Goal: Transaction & Acquisition: Book appointment/travel/reservation

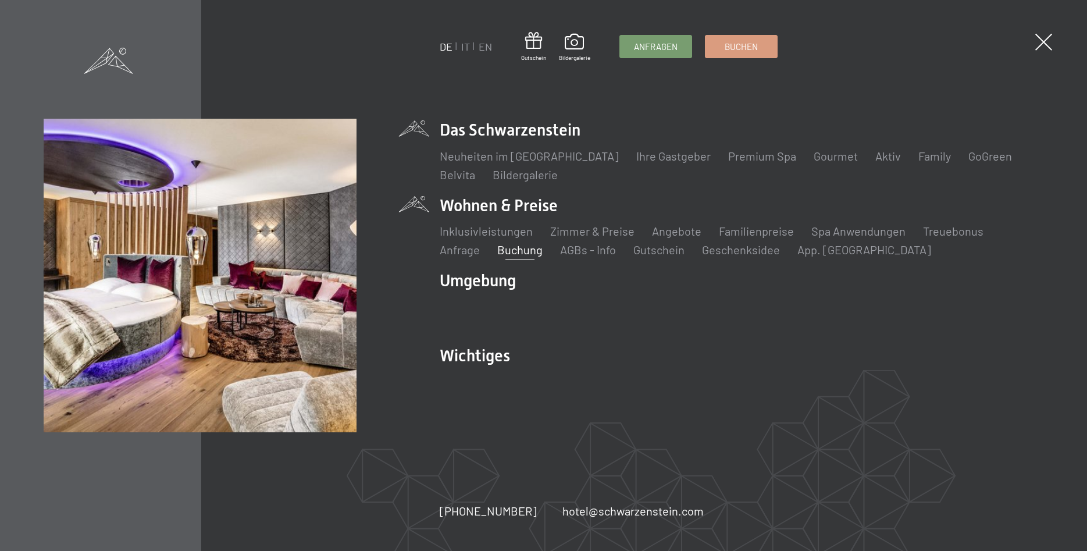
click at [519, 247] on link "Buchung" at bounding box center [519, 250] width 45 height 14
click at [515, 248] on link "Buchung" at bounding box center [519, 250] width 45 height 14
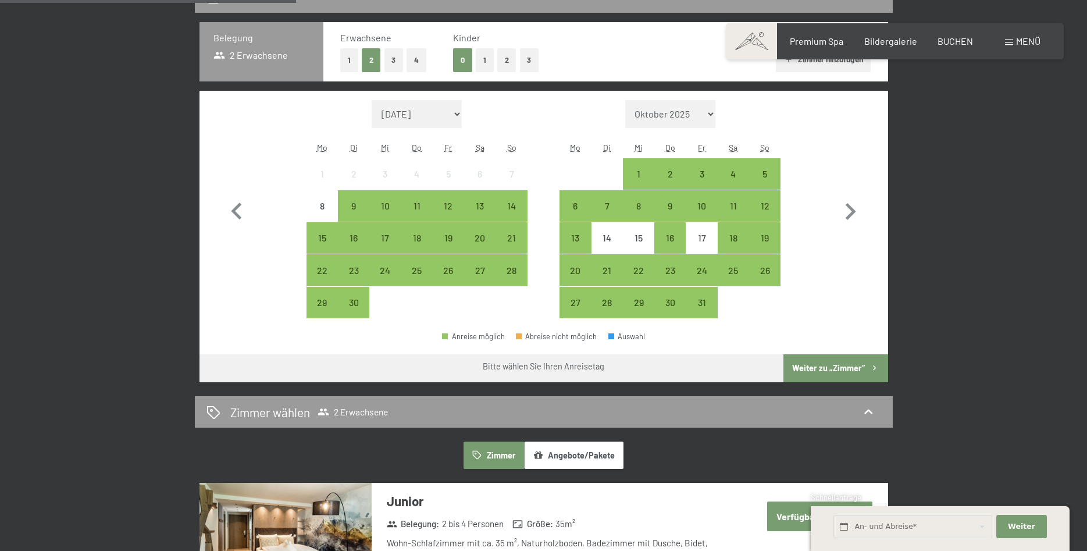
scroll to position [297, 0]
click at [674, 275] on div "23" at bounding box center [670, 280] width 29 height 29
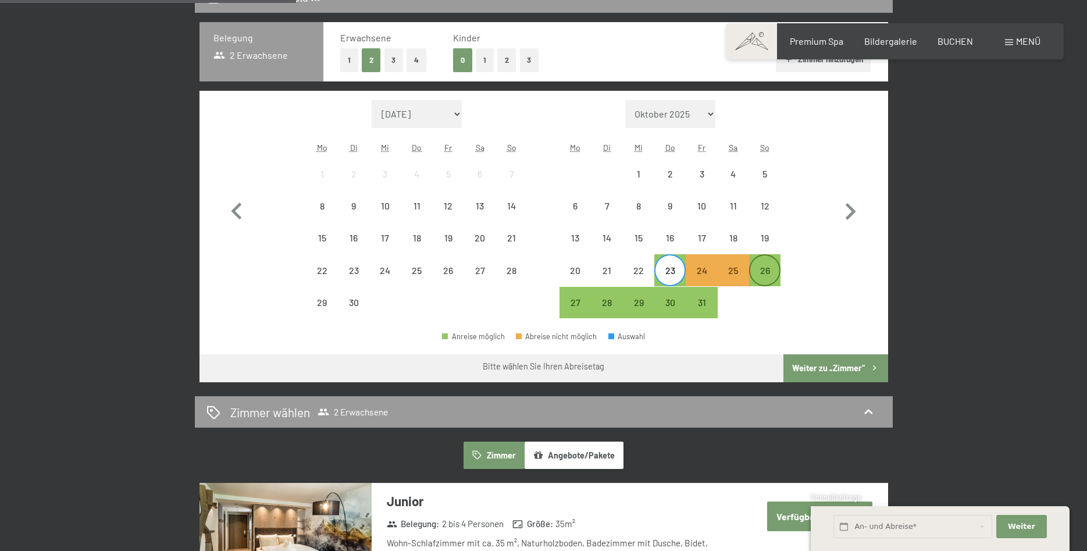
click at [773, 272] on div "26" at bounding box center [765, 280] width 29 height 29
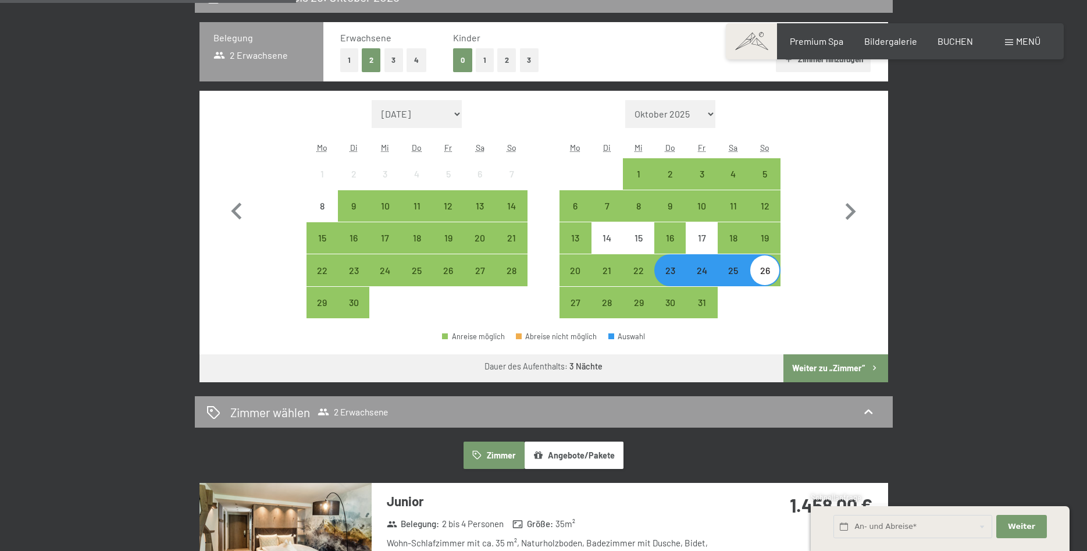
click at [859, 369] on button "Weiter zu „Zimmer“" at bounding box center [836, 368] width 104 height 28
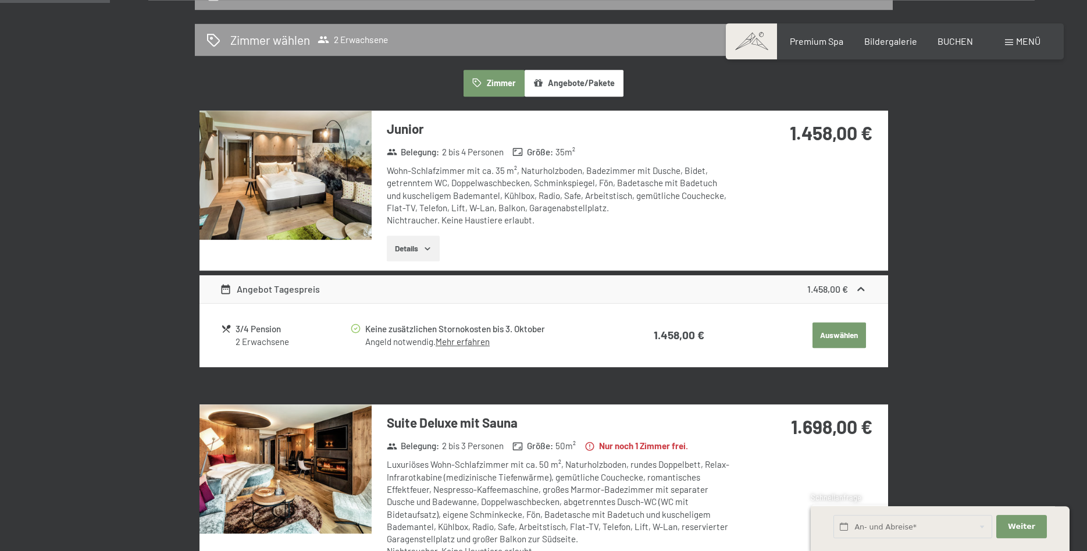
scroll to position [278, 0]
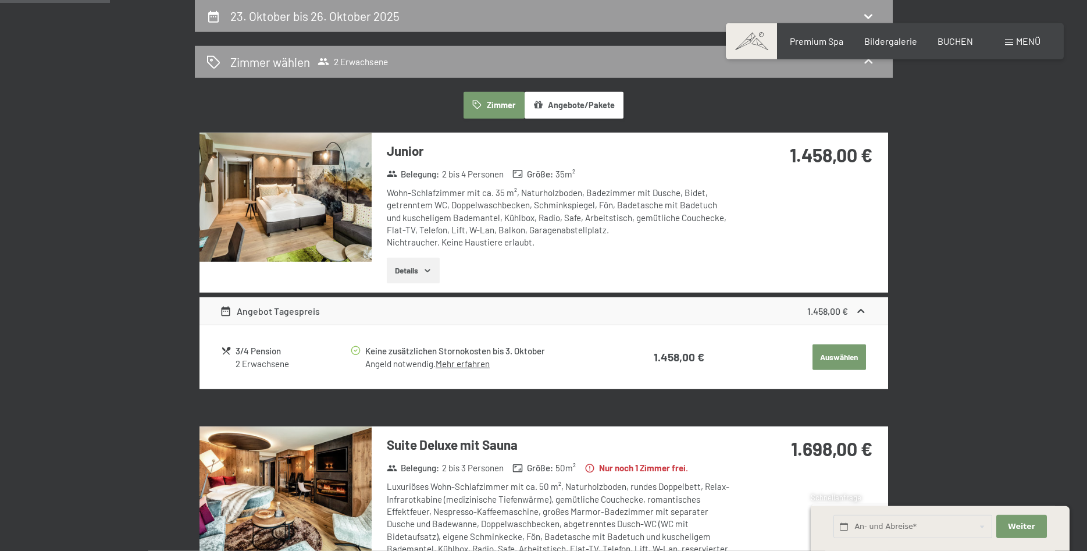
click at [819, 351] on button "Auswählen" at bounding box center [840, 357] width 54 height 26
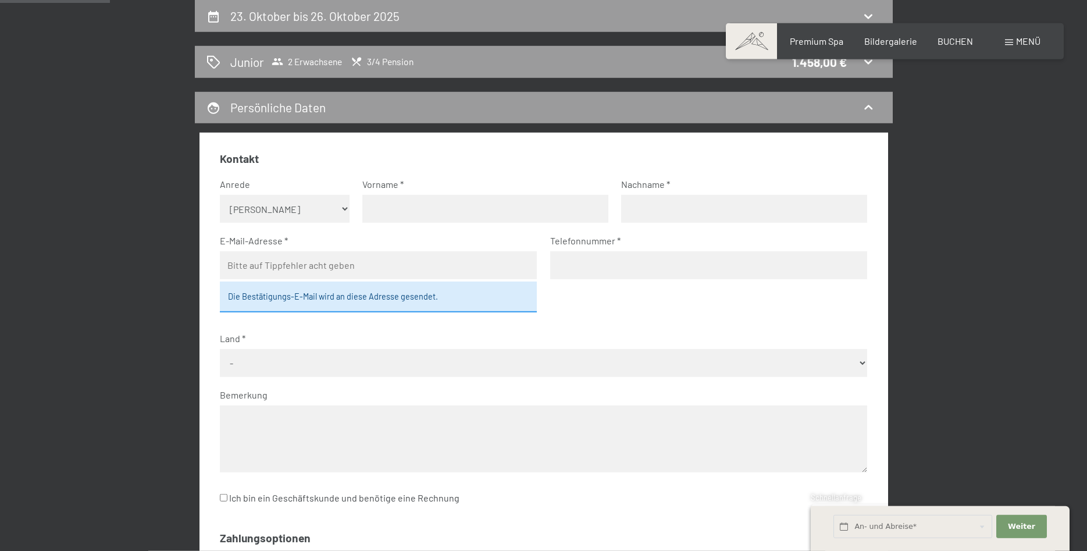
scroll to position [1068, 0]
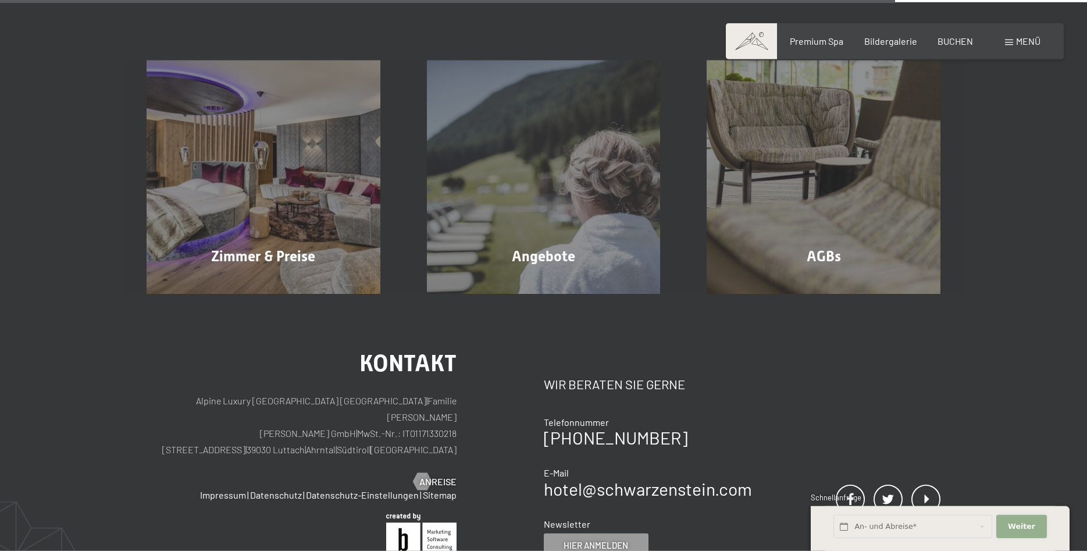
click at [1033, 528] on span "Weiter" at bounding box center [1021, 526] width 27 height 10
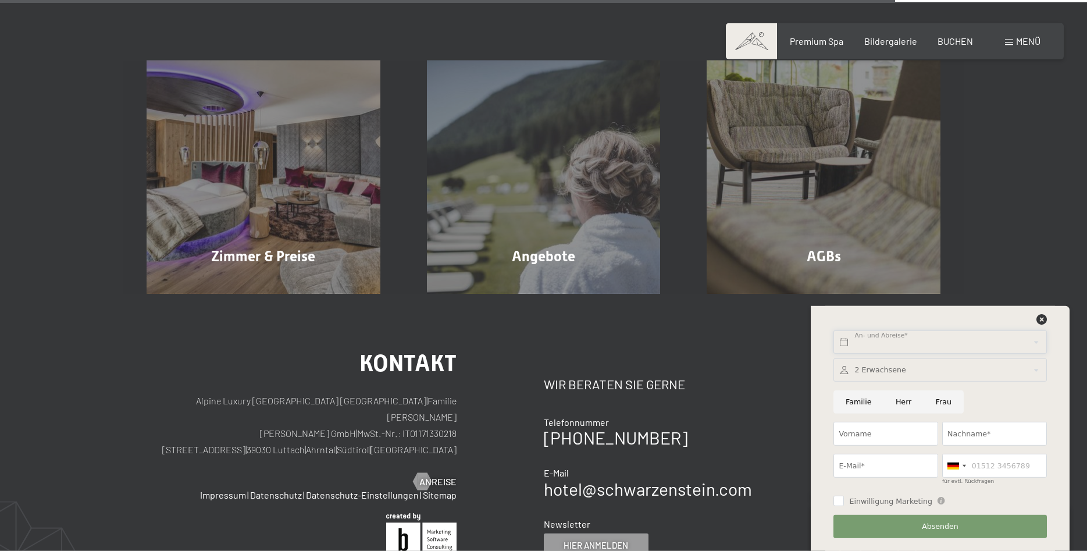
click at [912, 338] on input "text" at bounding box center [940, 342] width 213 height 24
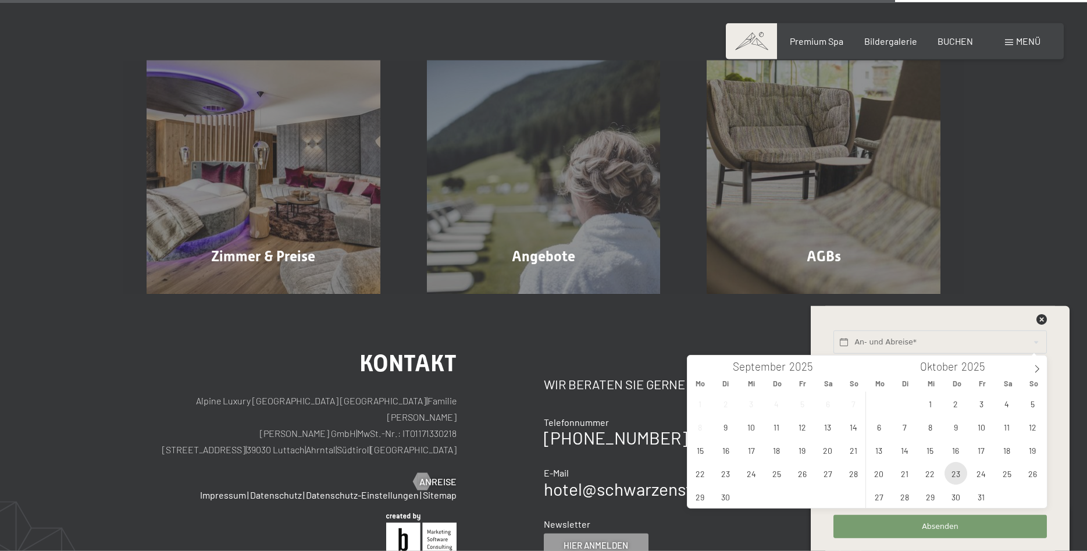
click at [957, 473] on span "23" at bounding box center [956, 473] width 23 height 23
click at [1037, 471] on span "26" at bounding box center [1033, 473] width 23 height 23
type input "Do. 23.10.2025 - So. 26.10.2025"
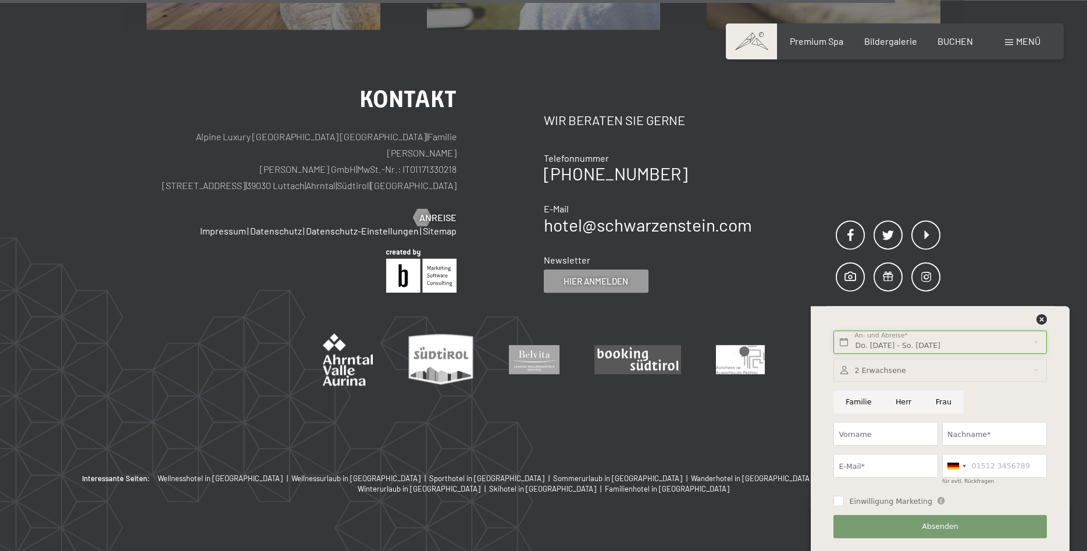
scroll to position [1348, 0]
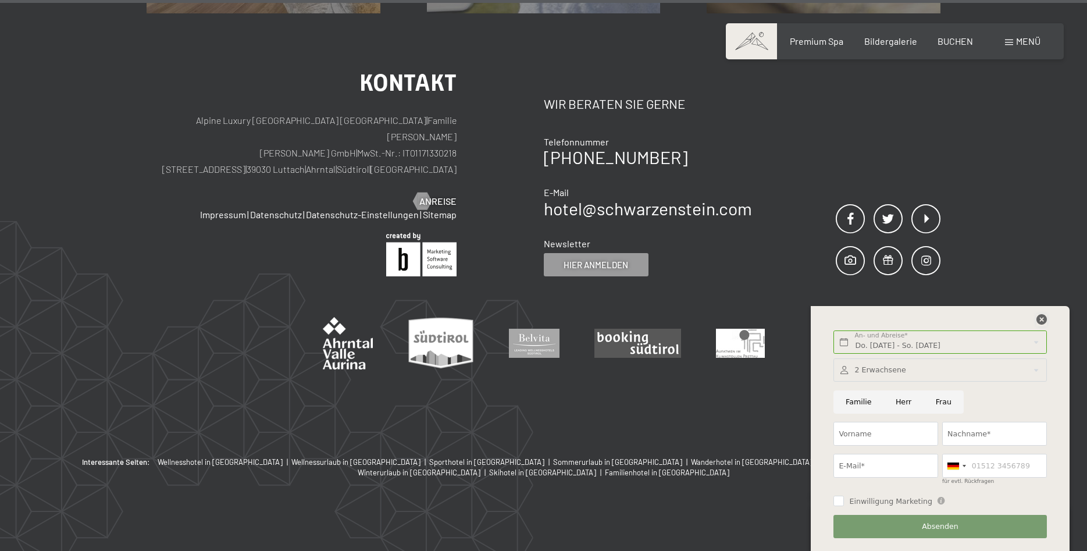
click at [1043, 317] on icon at bounding box center [1042, 319] width 10 height 10
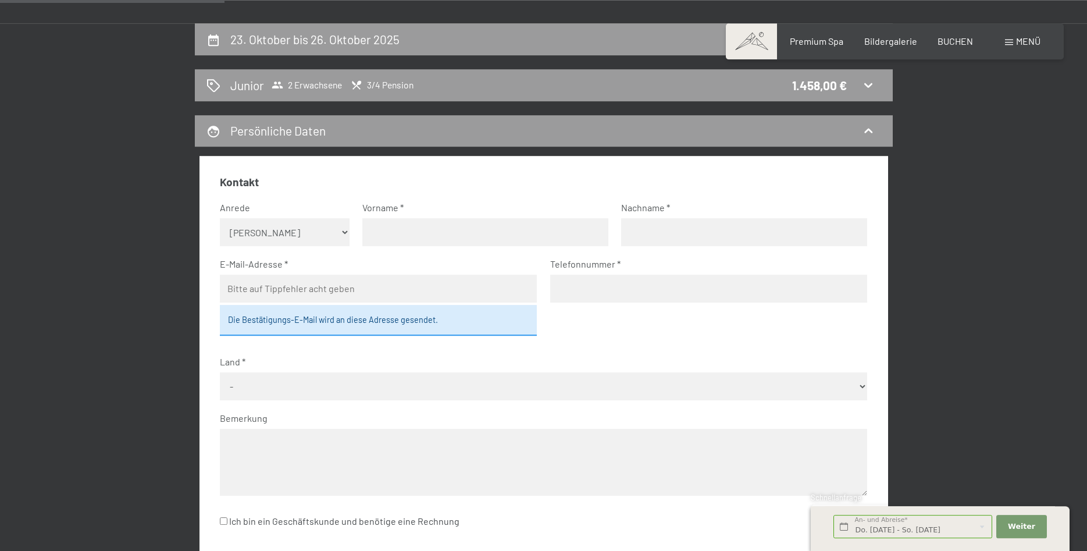
scroll to position [221, 0]
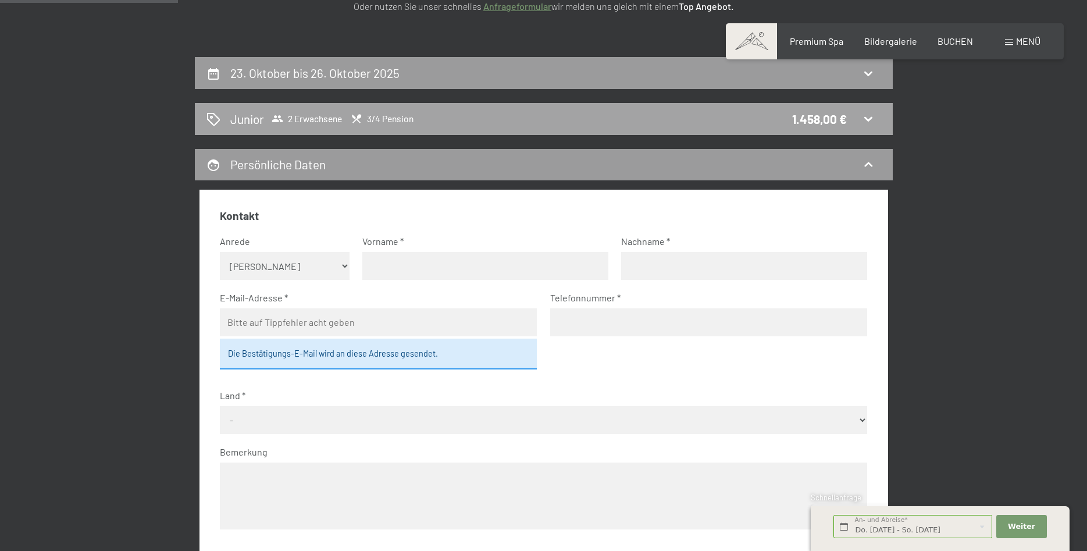
click at [436, 123] on div "Junior 2 Erwachsene 3/4 Pension 1.458,00 €" at bounding box center [544, 119] width 675 height 17
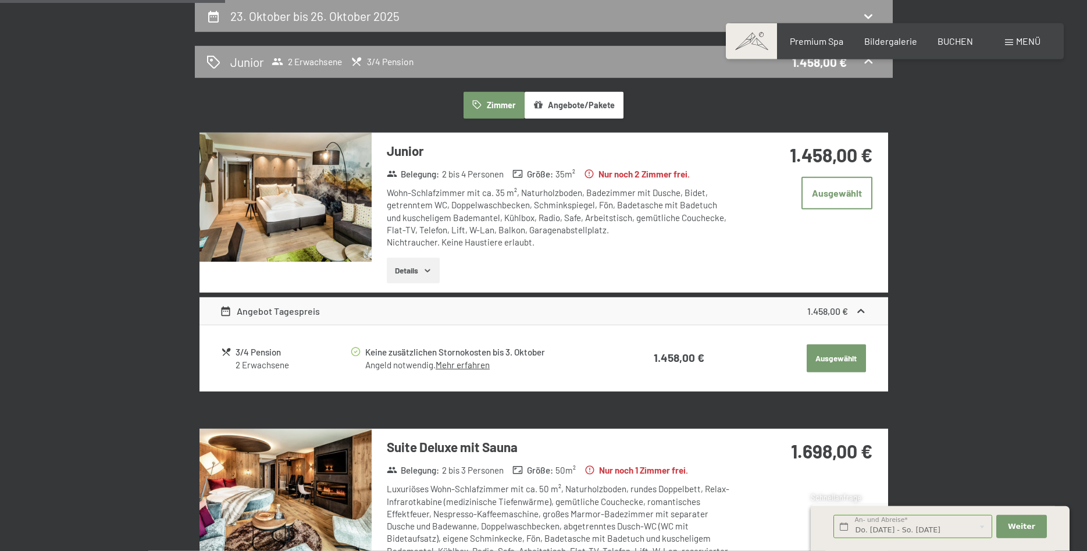
click at [846, 363] on button "Ausgewählt" at bounding box center [836, 358] width 59 height 28
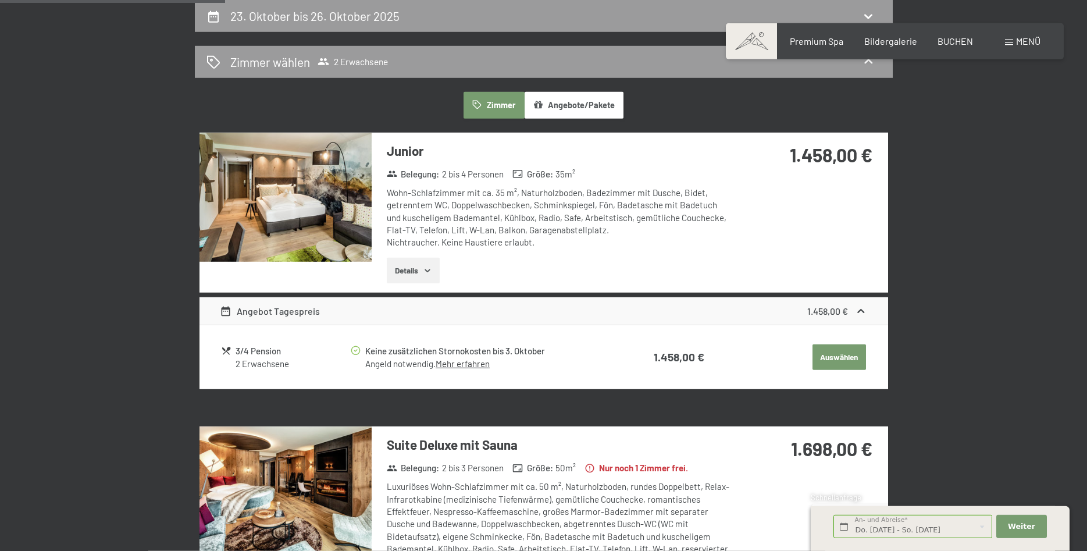
click at [846, 363] on button "Auswählen" at bounding box center [840, 357] width 54 height 26
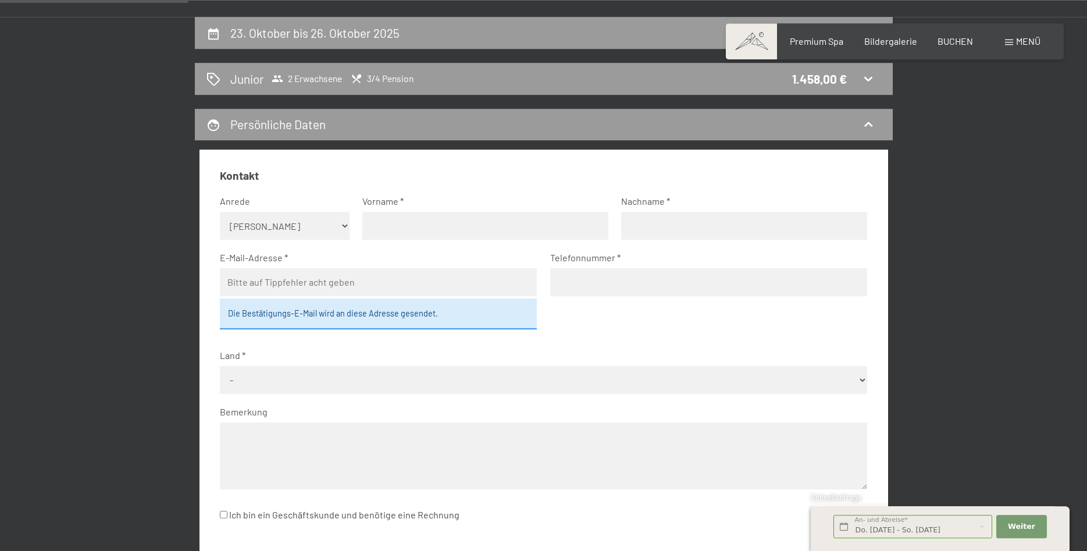
scroll to position [218, 0]
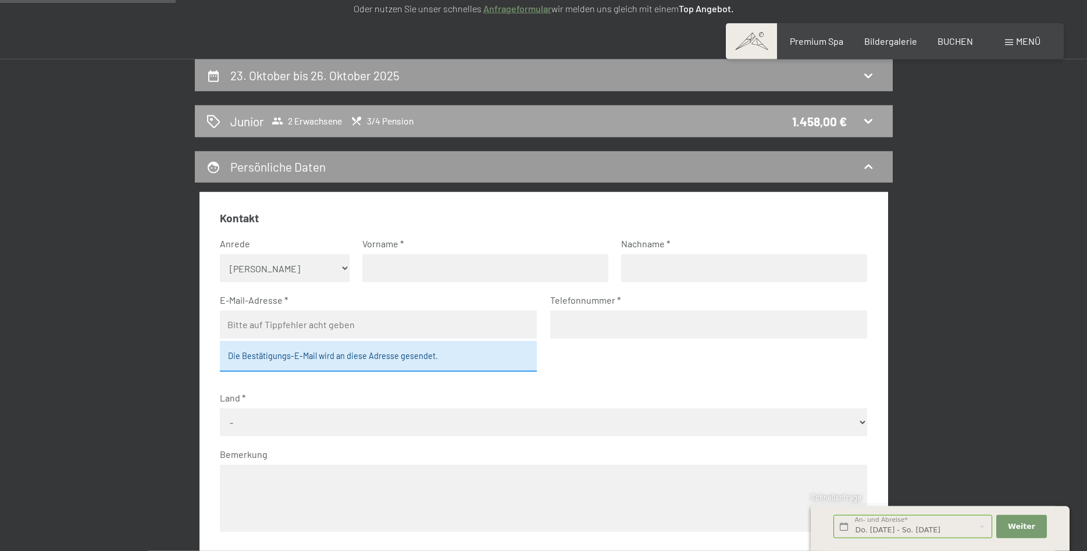
click at [864, 122] on icon at bounding box center [869, 121] width 14 height 14
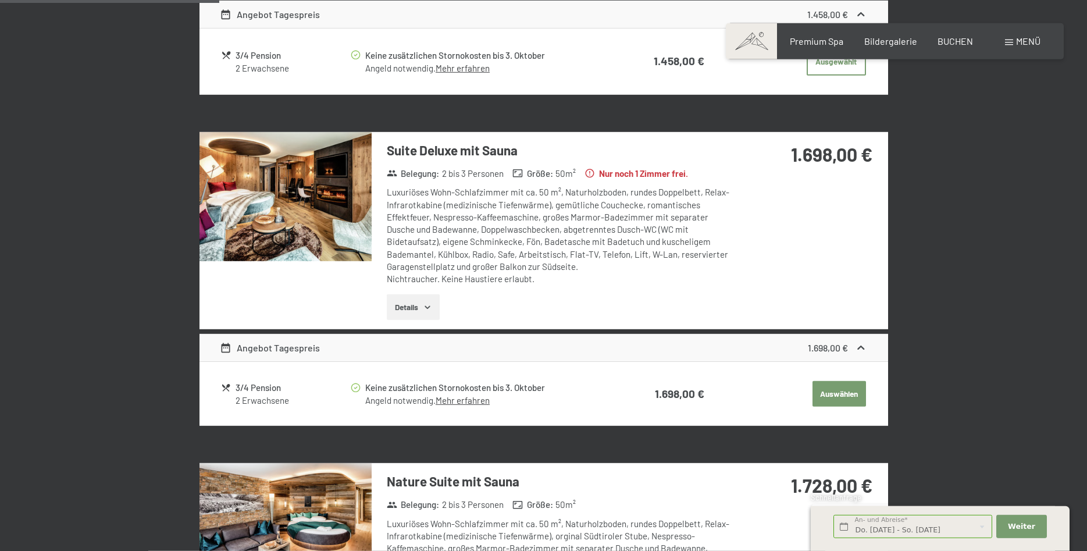
scroll to position [278, 0]
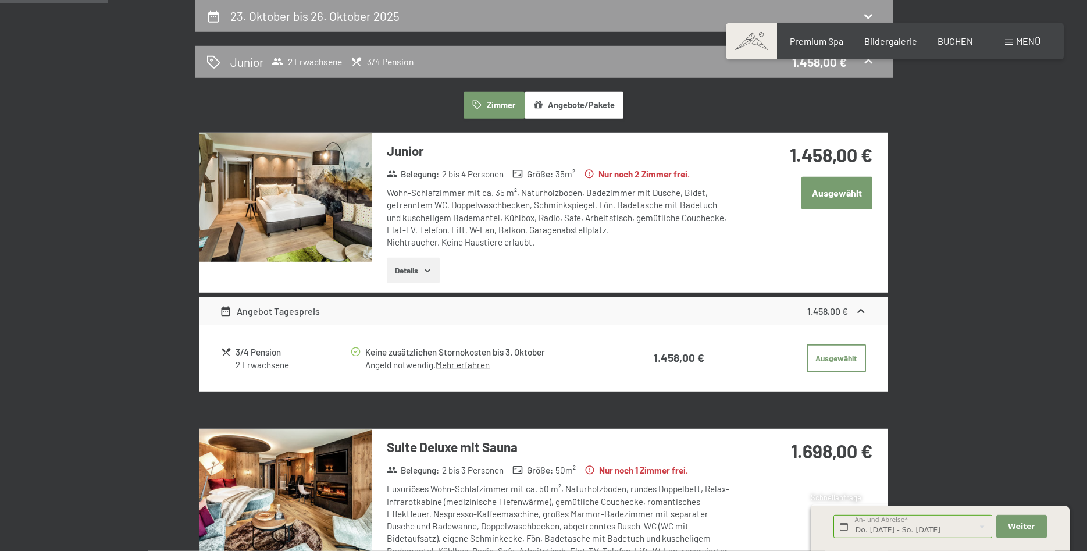
click at [823, 193] on button "Ausgewählt" at bounding box center [837, 193] width 71 height 32
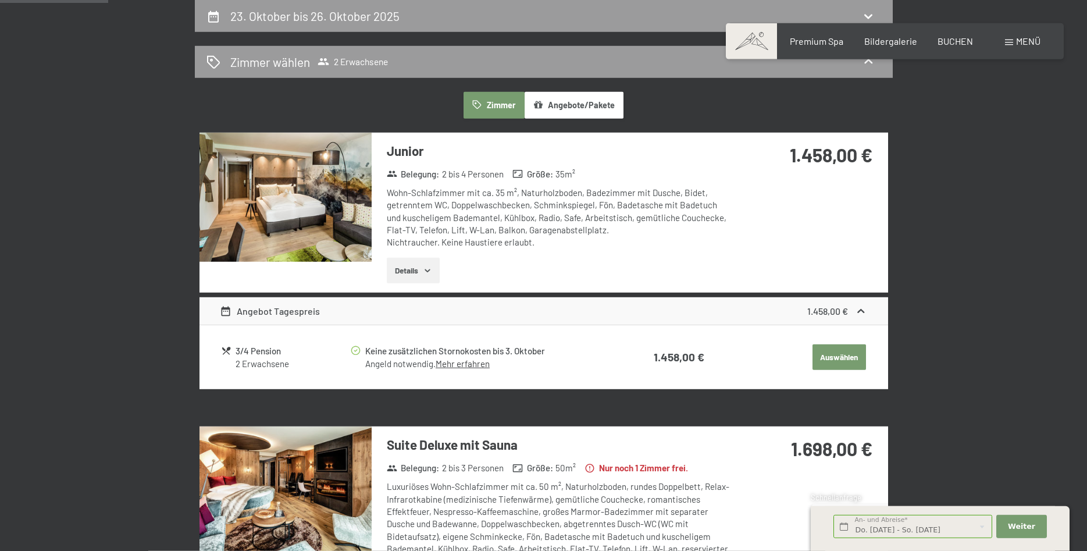
click at [842, 354] on button "Auswählen" at bounding box center [840, 357] width 54 height 26
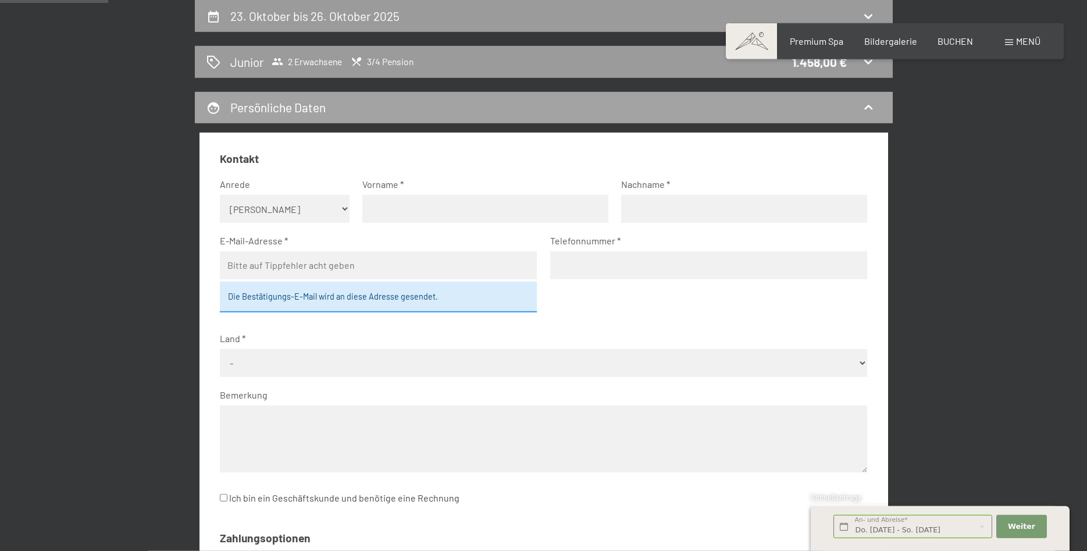
click at [856, 105] on div "Persönliche Daten" at bounding box center [544, 107] width 675 height 17
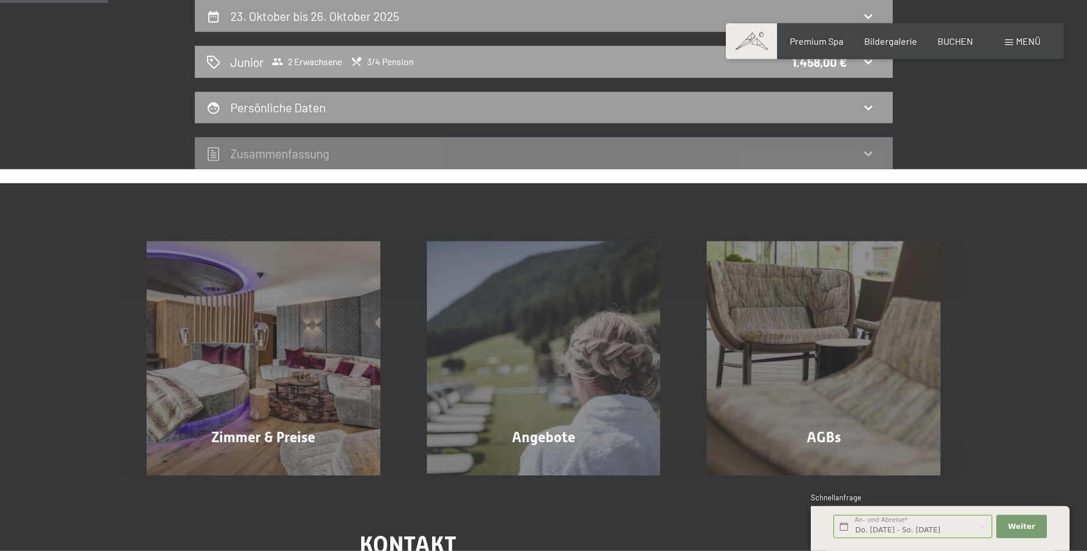
click at [859, 67] on div "Junior 2 Erwachsene 3/4 Pension 1.458,00 €" at bounding box center [544, 62] width 675 height 17
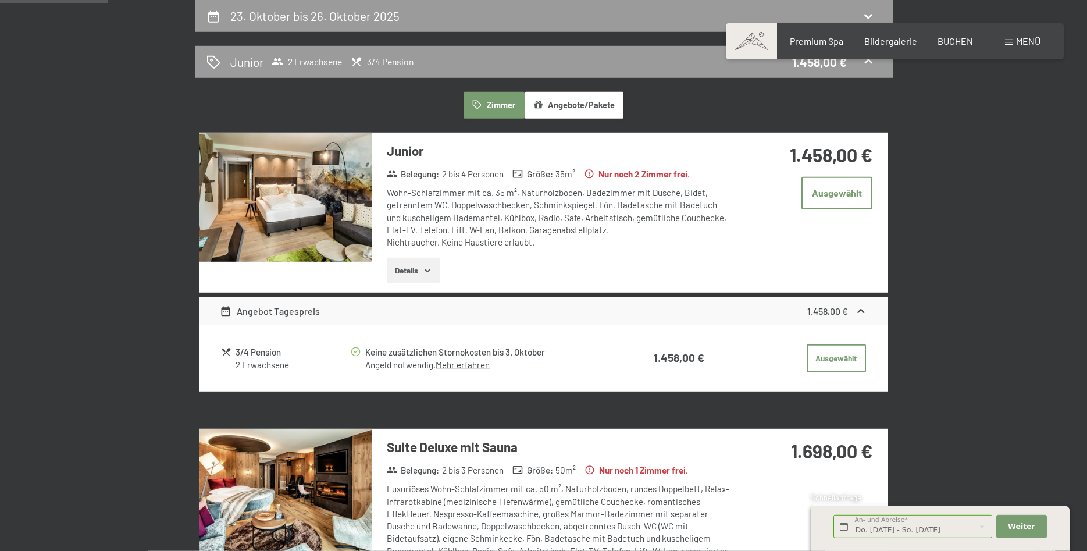
click at [860, 308] on icon at bounding box center [861, 311] width 12 height 12
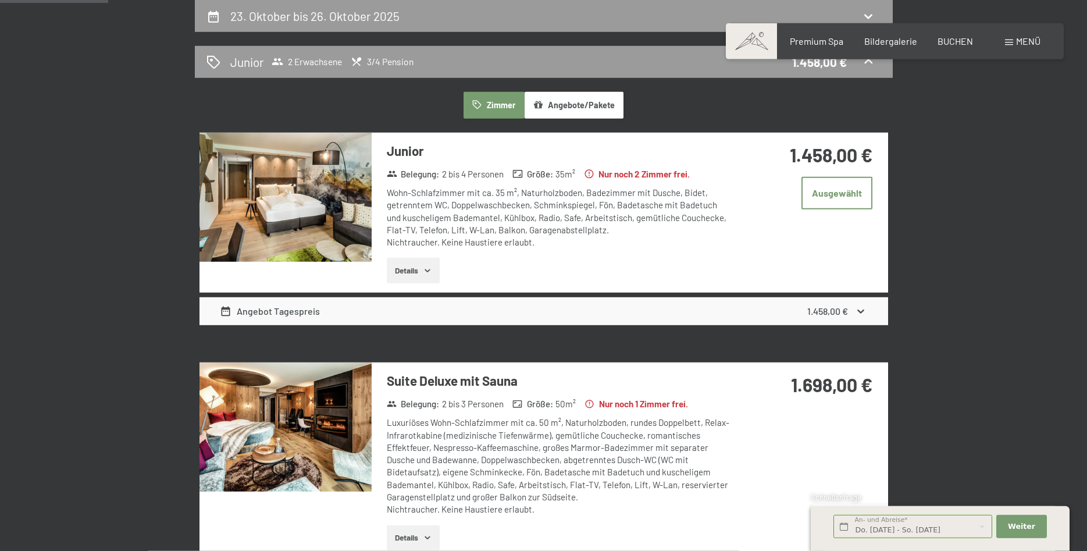
click at [860, 308] on icon at bounding box center [861, 311] width 12 height 12
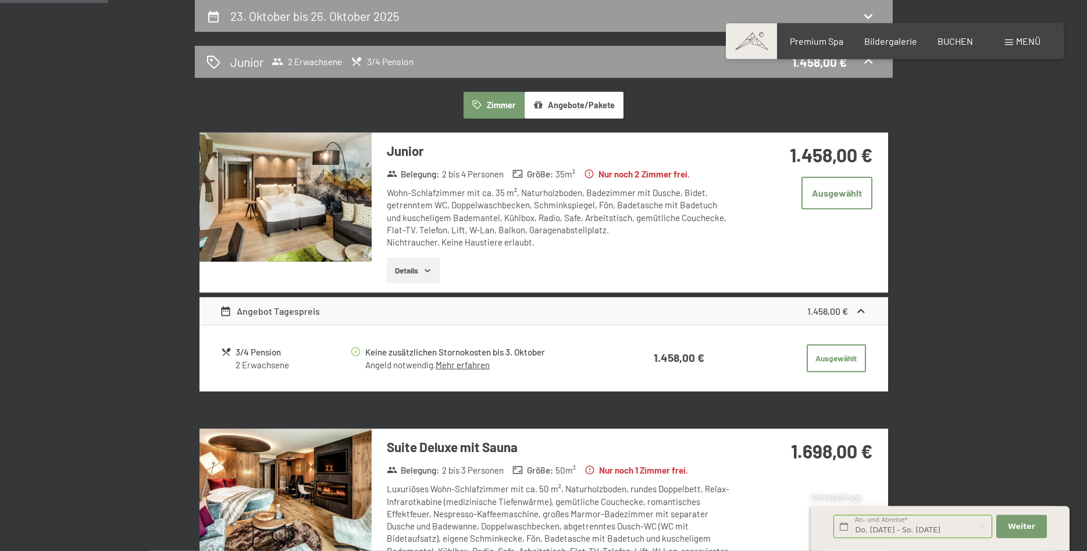
click at [400, 268] on button "Details" at bounding box center [413, 271] width 53 height 26
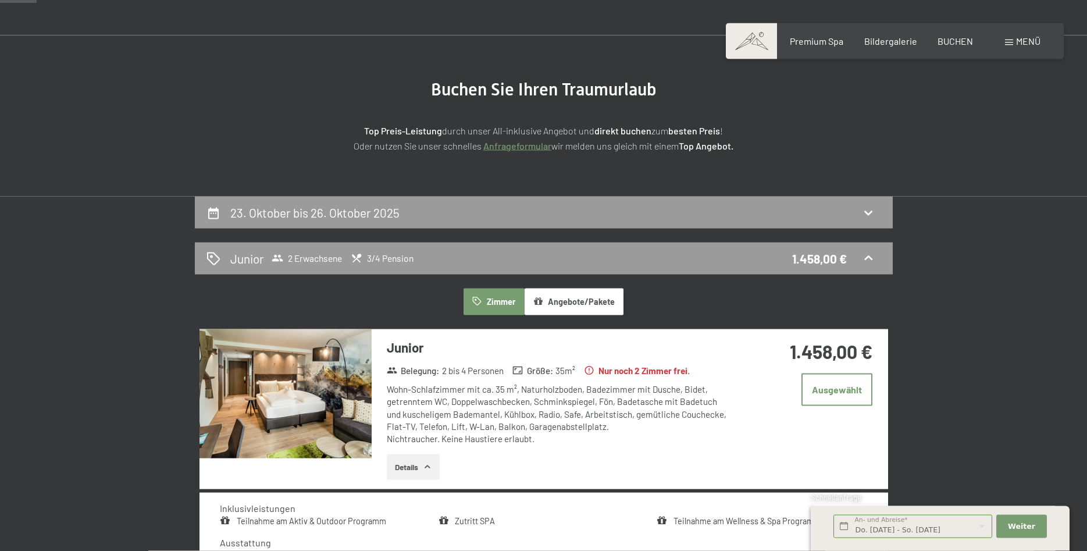
scroll to position [40, 0]
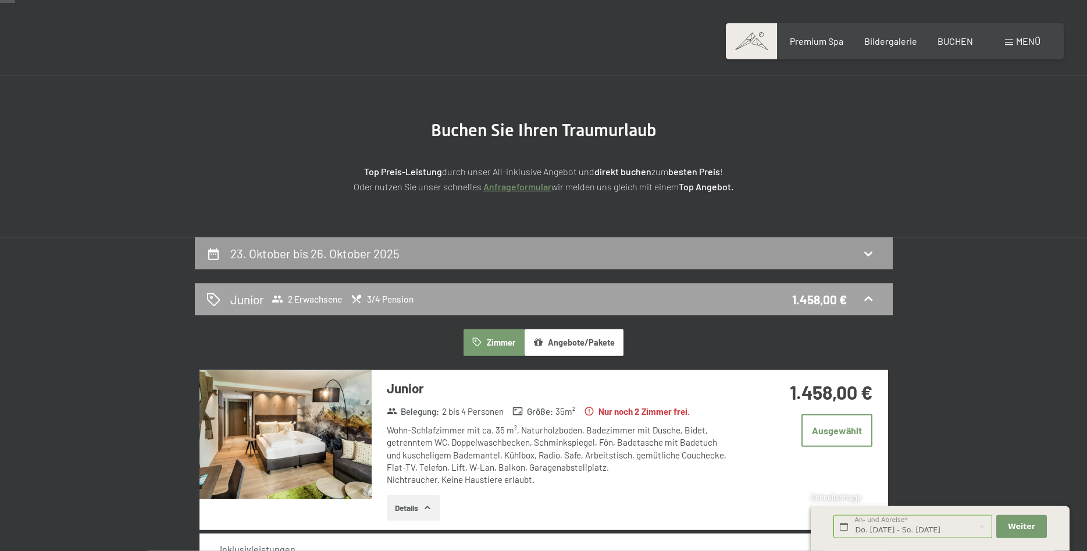
click at [826, 294] on div "1.458,00 €" at bounding box center [819, 299] width 55 height 17
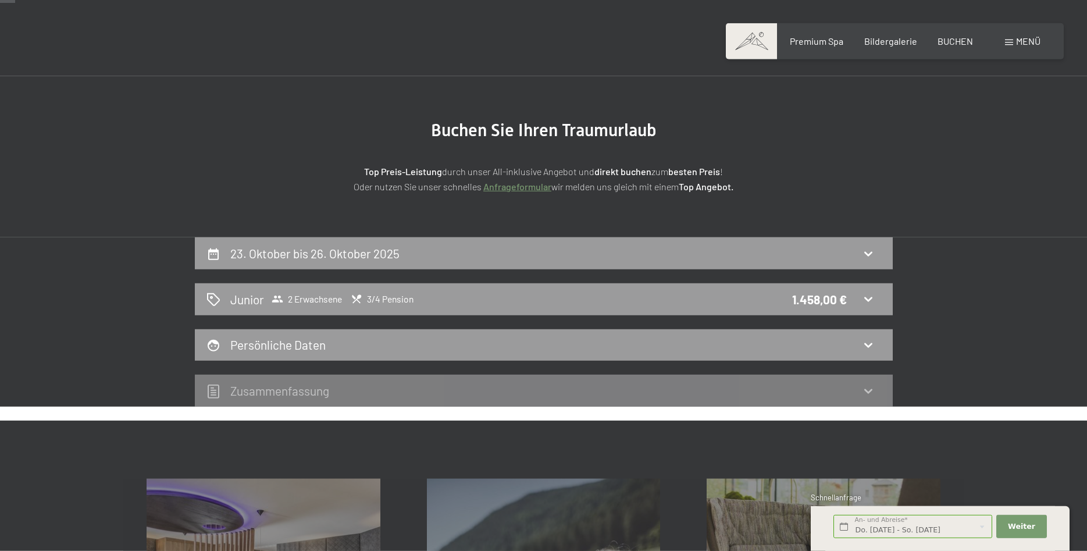
click at [293, 393] on h2 "Zusammen­fassung" at bounding box center [279, 390] width 99 height 15
click at [328, 354] on div "Persönliche Daten" at bounding box center [544, 345] width 698 height 32
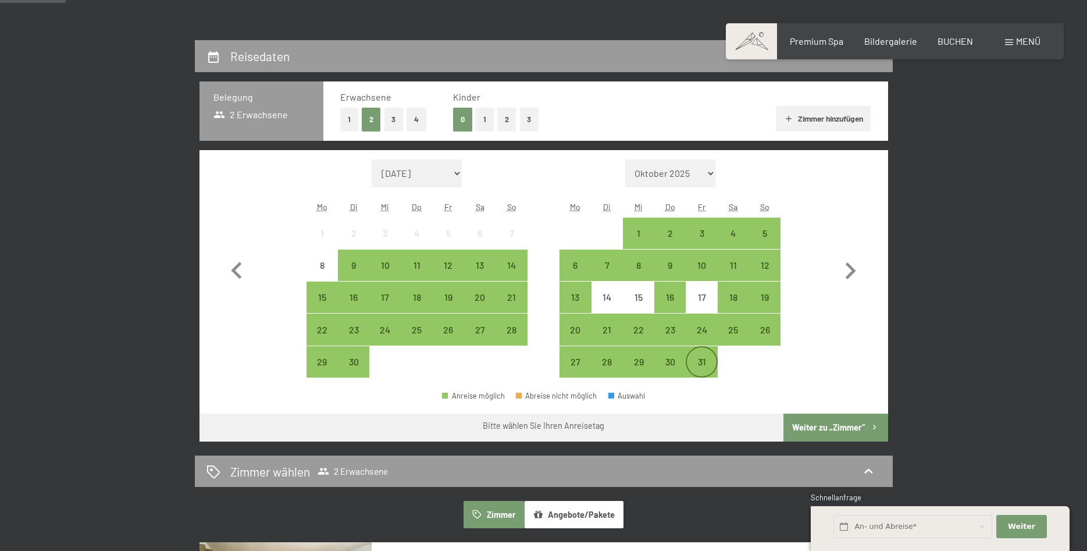
scroll to position [237, 0]
click at [670, 322] on div "23" at bounding box center [670, 329] width 29 height 29
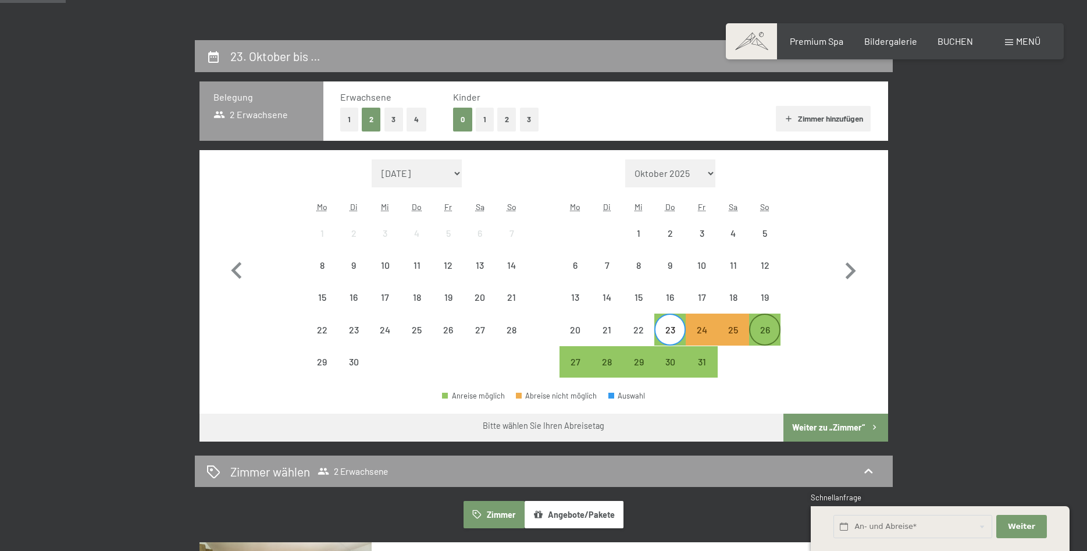
click at [763, 336] on div "26" at bounding box center [765, 339] width 29 height 29
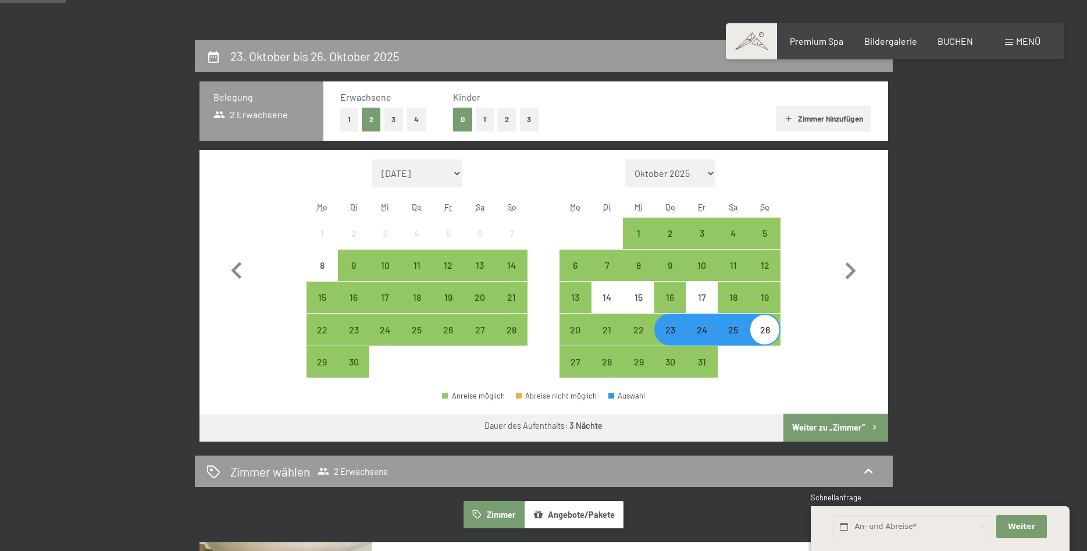
click at [843, 118] on button "Zimmer hinzufügen" at bounding box center [823, 119] width 95 height 26
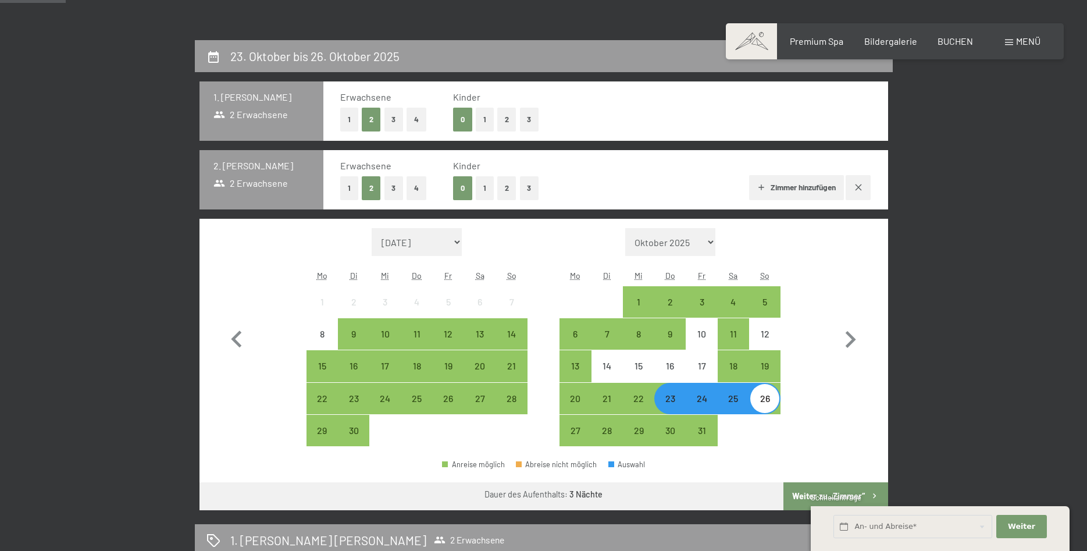
click at [785, 184] on button "Zimmer hinzufügen" at bounding box center [796, 188] width 95 height 26
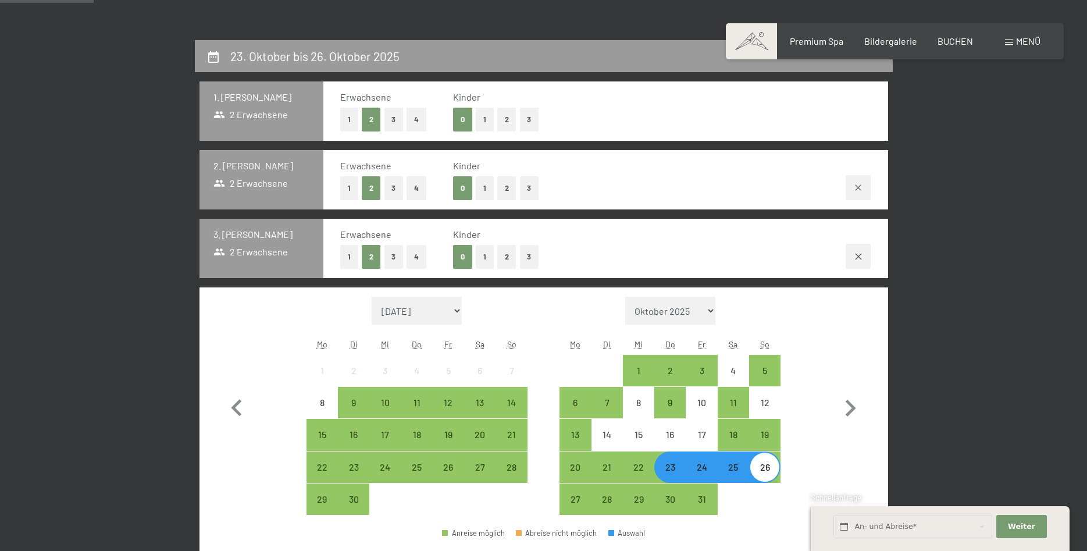
scroll to position [475, 0]
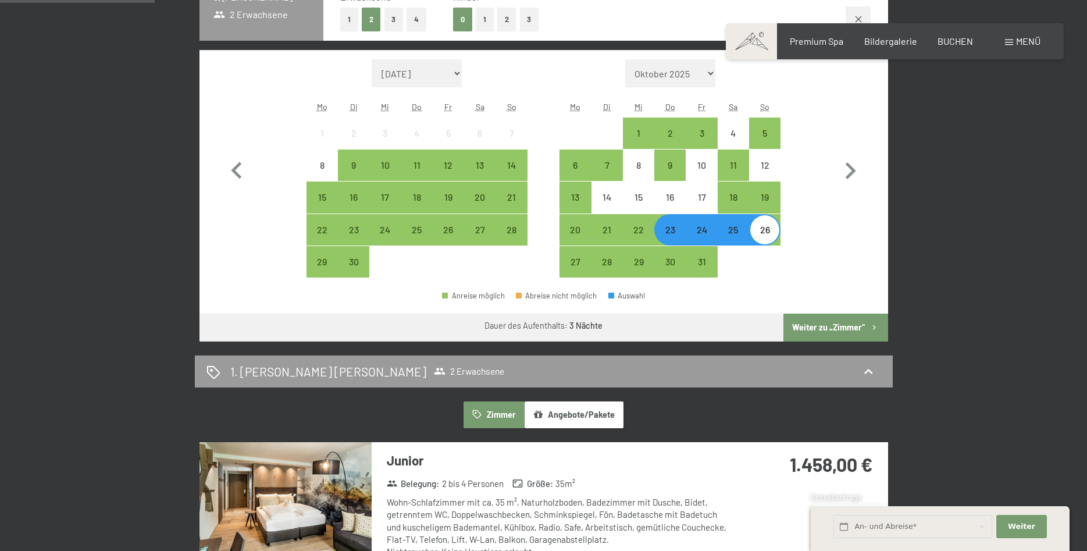
click at [813, 329] on button "Weiter zu „Zimmer“" at bounding box center [836, 328] width 104 height 28
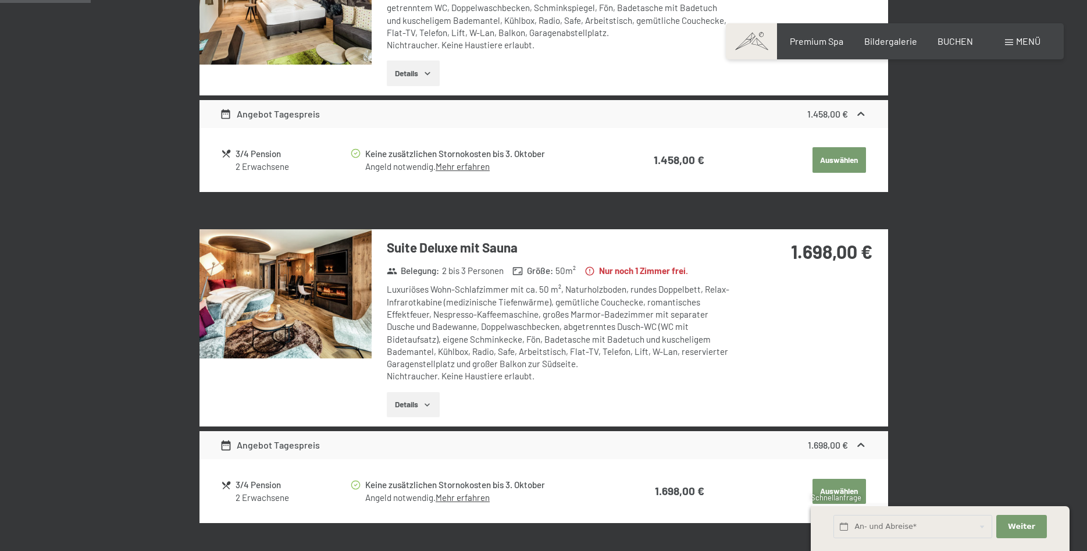
scroll to position [278, 0]
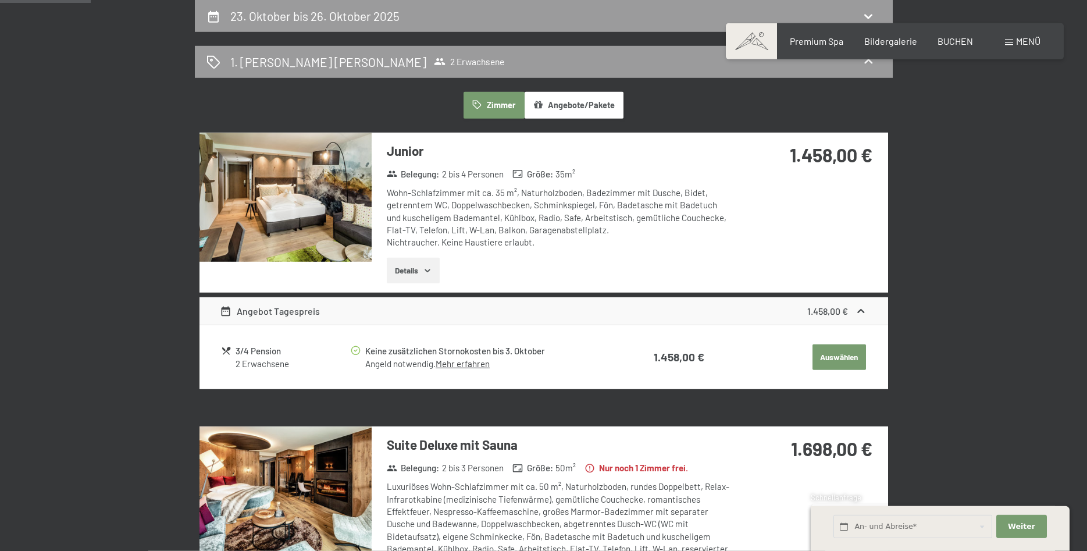
click at [834, 346] on button "Auswählen" at bounding box center [840, 357] width 54 height 26
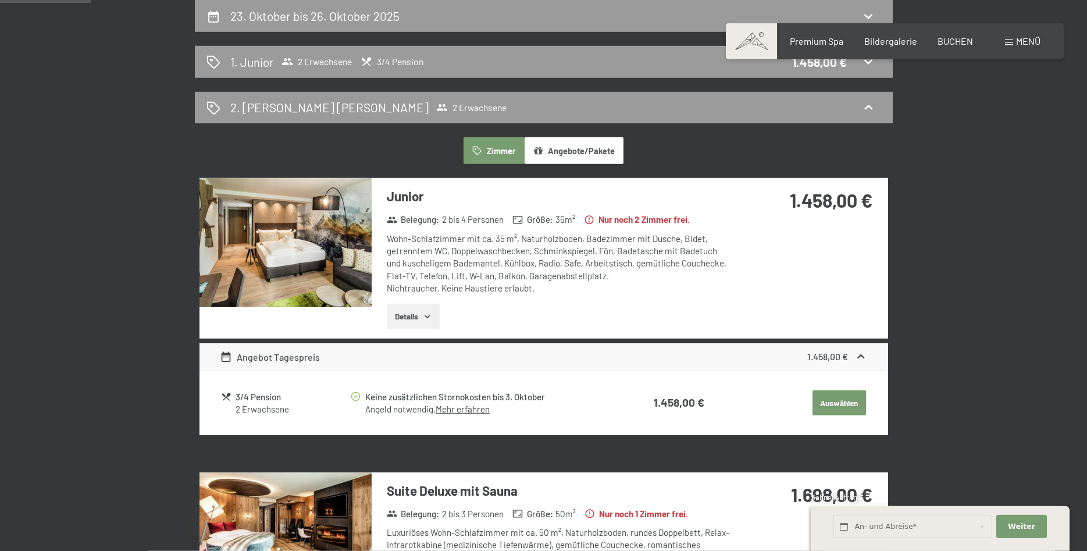
click at [834, 404] on button "Auswählen" at bounding box center [840, 403] width 54 height 26
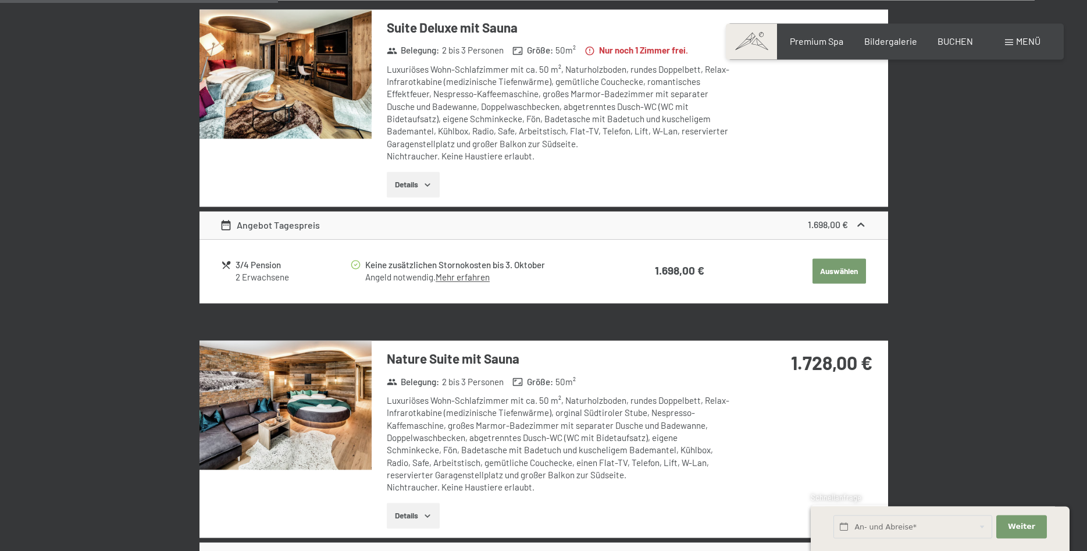
scroll to position [812, 0]
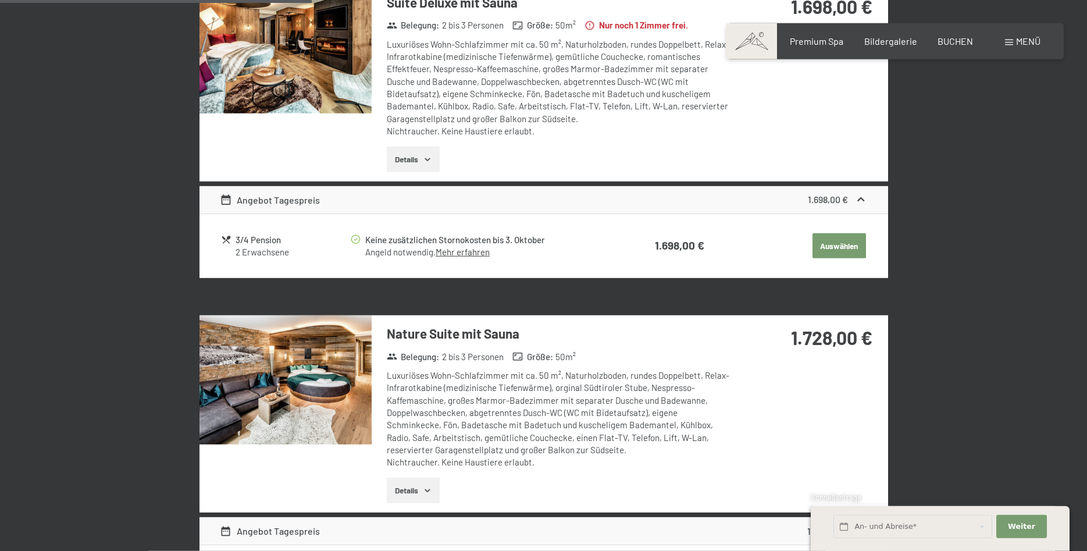
click at [847, 244] on button "Auswählen" at bounding box center [840, 246] width 54 height 26
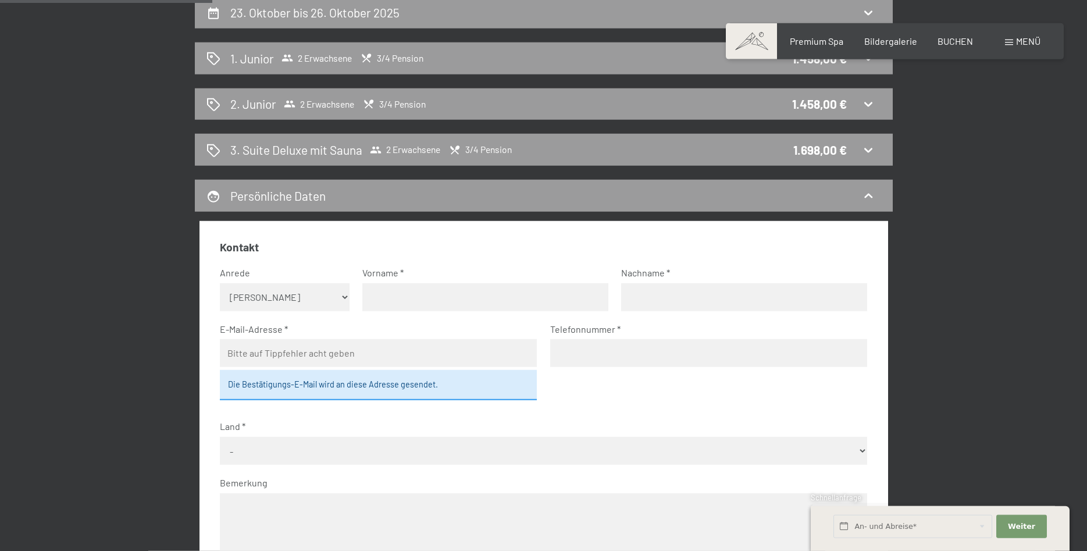
scroll to position [209, 0]
